Goal: Information Seeking & Learning: Learn about a topic

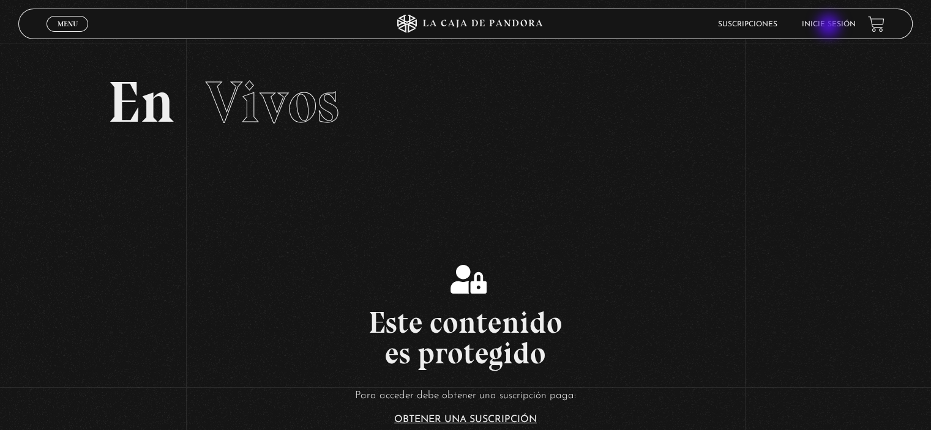
click at [830, 27] on link "Inicie sesión" at bounding box center [829, 24] width 54 height 7
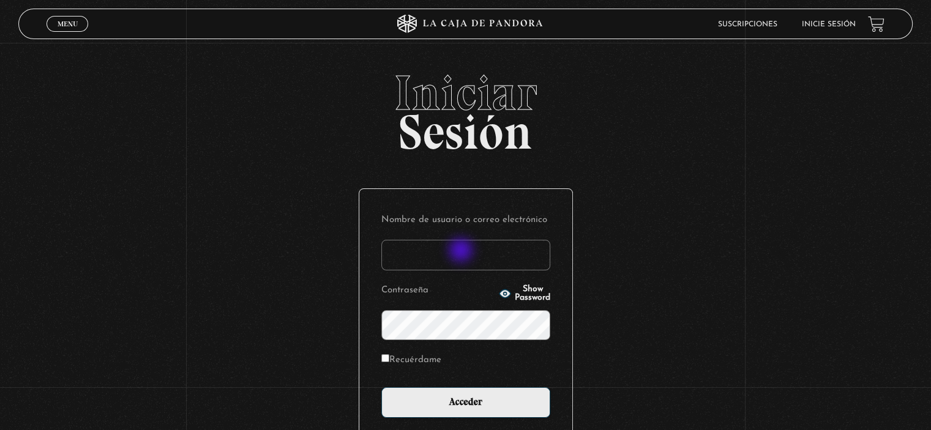
click at [462, 251] on input "Nombre de usuario o correo electrónico" at bounding box center [465, 255] width 169 height 31
type input "[EMAIL_ADDRESS][DOMAIN_NAME]"
click at [522, 291] on span "Show Password" at bounding box center [532, 293] width 35 height 17
click at [381, 387] on input "Acceder" at bounding box center [465, 402] width 169 height 31
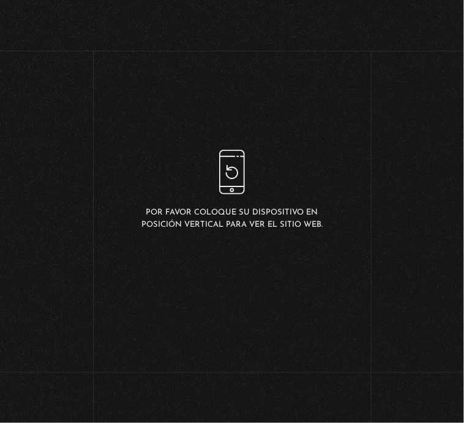
click at [39, 65] on div "Por favor coloque su dispositivo en posición vertical para ver el sitio web." at bounding box center [232, 190] width 464 height 381
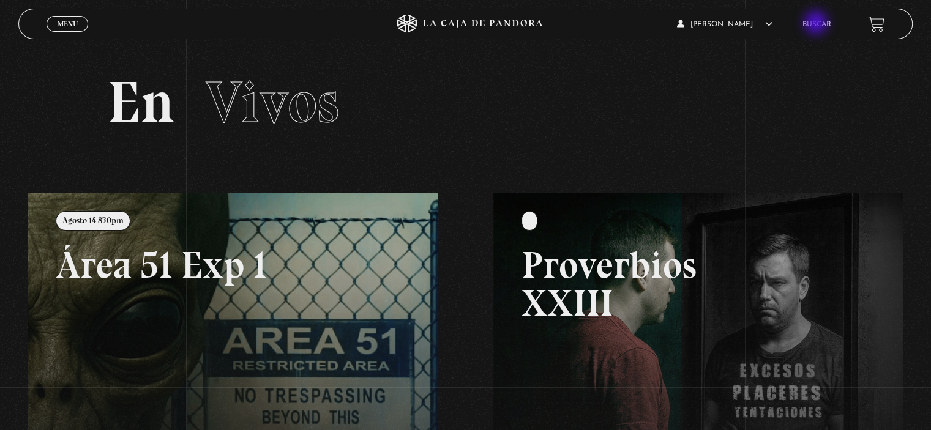
click at [817, 24] on link "Buscar" at bounding box center [816, 24] width 29 height 7
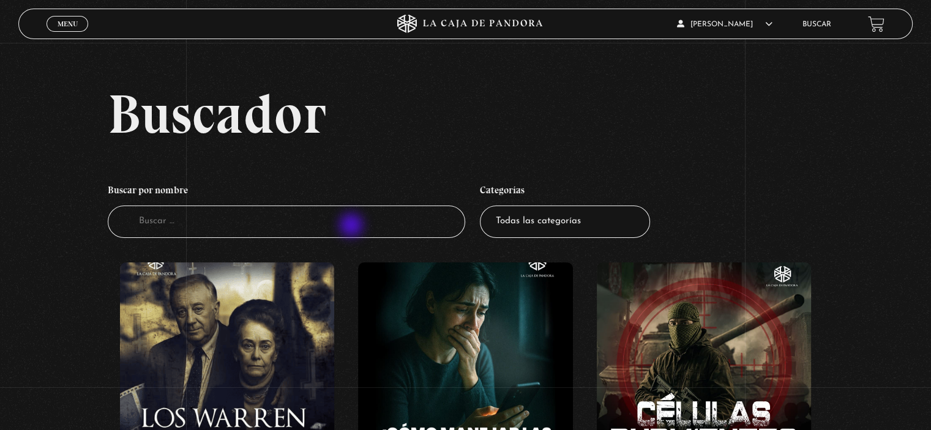
click at [352, 226] on input "Buscador" at bounding box center [286, 222] width 357 height 32
type input "como leer la biblia"
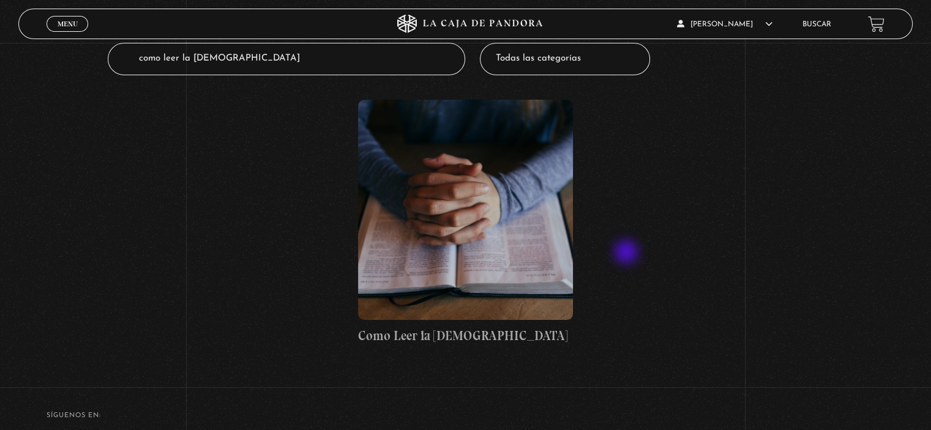
scroll to position [164, 0]
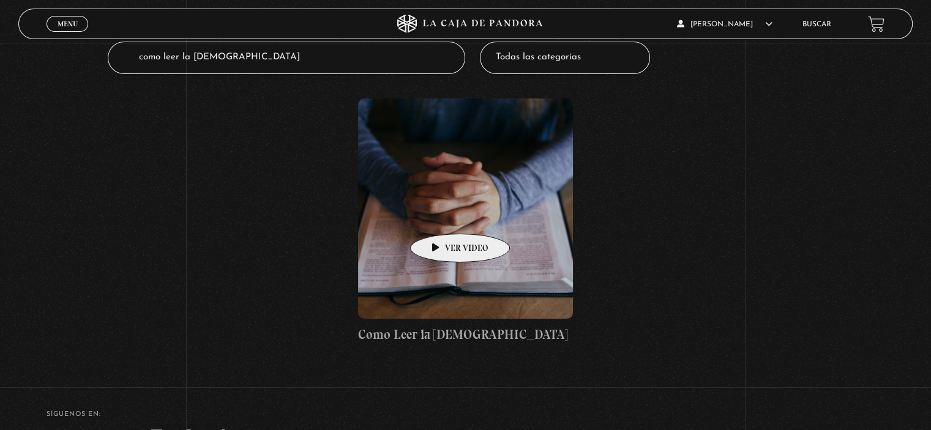
click at [441, 215] on figure at bounding box center [465, 209] width 214 height 220
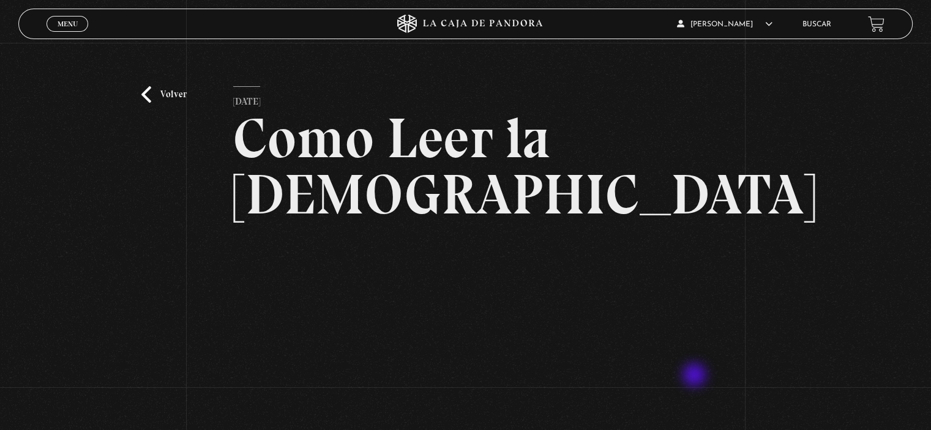
scroll to position [127, 0]
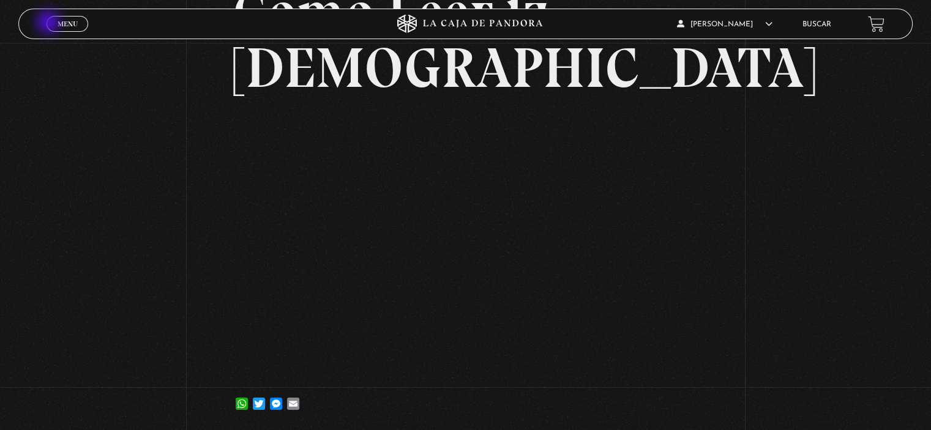
click at [50, 23] on link "Menu Cerrar" at bounding box center [68, 24] width 42 height 16
